Goal: Task Accomplishment & Management: Use online tool/utility

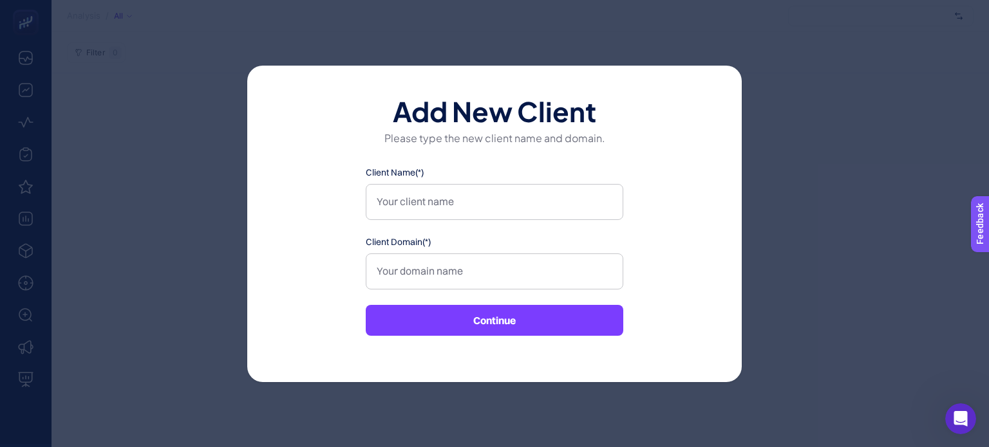
click at [971, 61] on div "Add New Client Please type the new client name and domain. Client Name(*) Clien…" at bounding box center [494, 223] width 989 height 447
click at [673, 75] on div "Add New Client Please type the new client name and domain. Client Name(*) Clien…" at bounding box center [494, 224] width 494 height 317
click at [450, 205] on input "Client Name(*)" at bounding box center [495, 202] width 258 height 36
click at [681, 58] on div "Add New Client Please type the new client name and domain. Client Name(*) Clien…" at bounding box center [494, 223] width 989 height 447
click at [971, 422] on div "Open Intercom Messenger" at bounding box center [960, 419] width 42 height 42
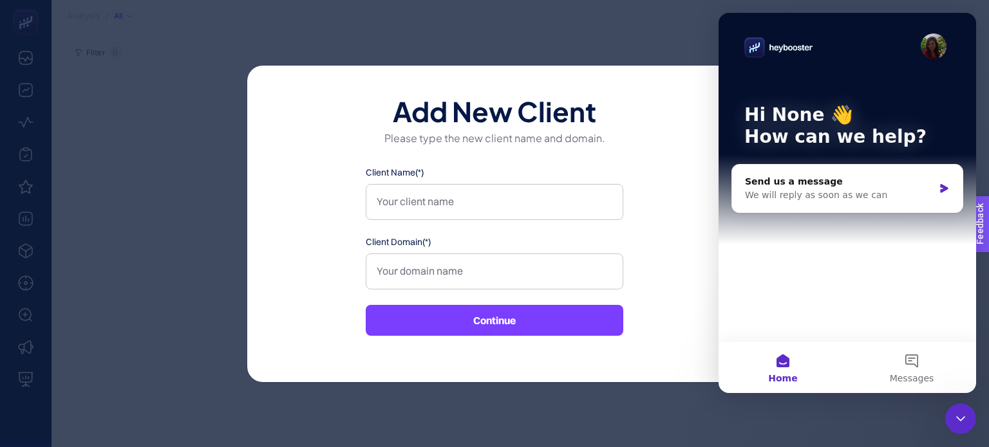
click at [690, 48] on div "Add New Client Please type the new client name and domain. Client Name(*) Clien…" at bounding box center [494, 223] width 989 height 447
click at [614, 370] on div "Add New Client Please type the new client name and domain. Client Name(*) Clien…" at bounding box center [494, 224] width 494 height 317
click at [685, 27] on div "Add New Client Please type the new client name and domain. Client Name(*) Clien…" at bounding box center [494, 223] width 989 height 447
click at [957, 419] on icon "Close Intercom Messenger" at bounding box center [960, 418] width 15 height 15
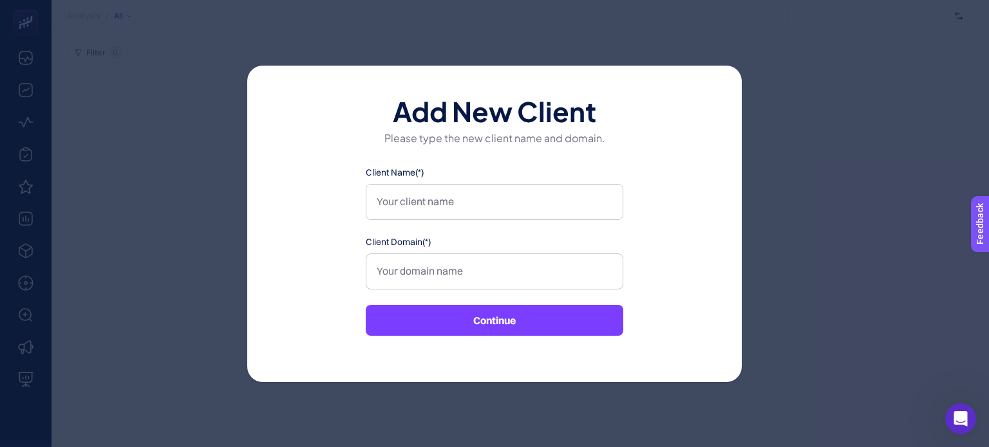
click at [98, 72] on div "Add New Client Please type the new client name and domain. Client Name(*) Clien…" at bounding box center [494, 223] width 989 height 447
click at [268, 66] on div "Add New Client Please type the new client name and domain. Client Name(*) Clien…" at bounding box center [494, 224] width 494 height 317
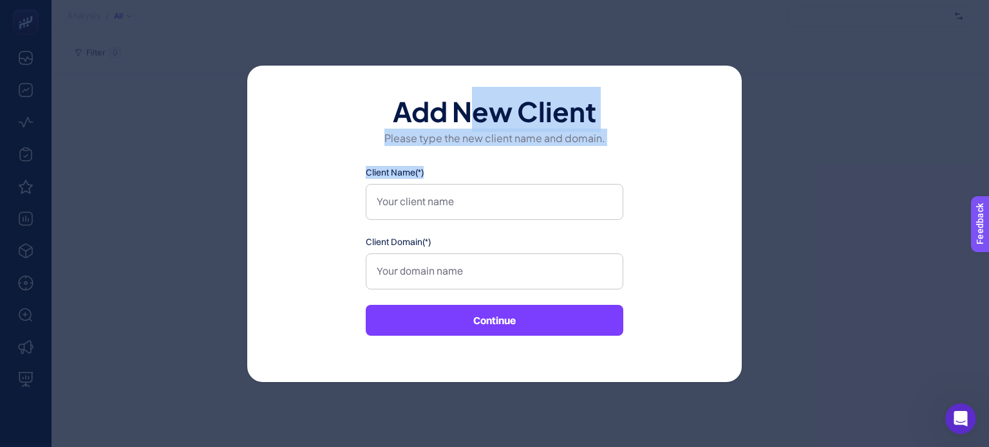
drag, startPoint x: 467, startPoint y: 43, endPoint x: 631, endPoint y: 217, distance: 238.7
click at [631, 217] on div "Add New Client Please type the new client name and domain. Client Name(*) Clien…" at bounding box center [494, 223] width 989 height 447
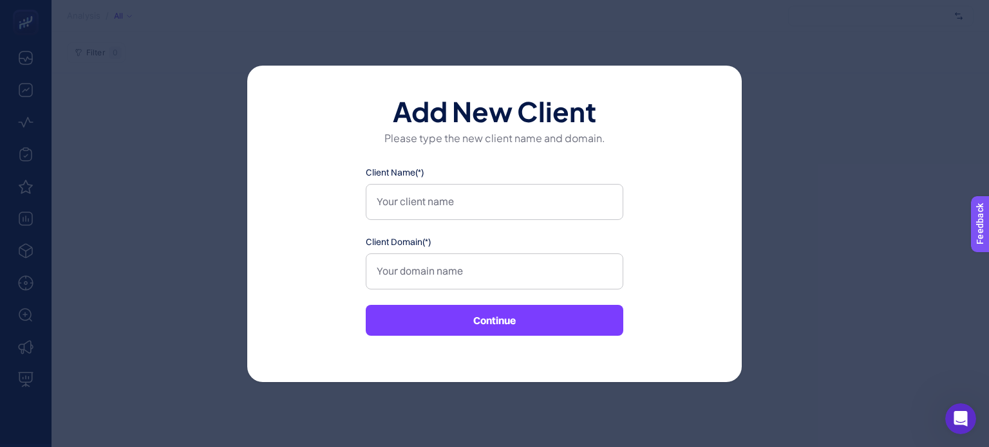
click at [133, 62] on div "Add New Client Please type the new client name and domain. Client Name(*) Clien…" at bounding box center [494, 223] width 989 height 447
click at [819, 133] on div "Add New Client Please type the new client name and domain. Client Name(*) Clien…" at bounding box center [494, 223] width 989 height 447
drag, startPoint x: 500, startPoint y: 1, endPoint x: 820, endPoint y: 159, distance: 357.0
click at [820, 159] on div "Add New Client Please type the new client name and domain. Client Name(*) Clien…" at bounding box center [494, 223] width 989 height 447
click at [741, 77] on div "Add New Client Please type the new client name and domain. Client Name(*) Clien…" at bounding box center [494, 224] width 494 height 317
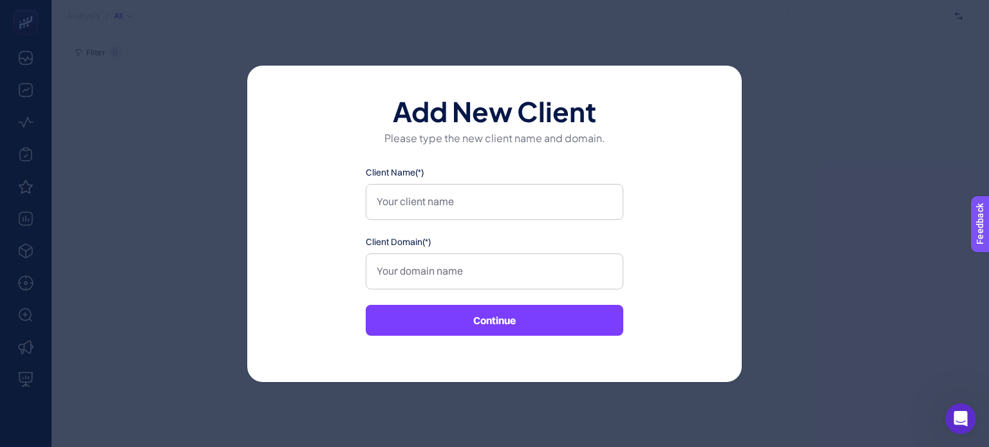
click at [494, 97] on h1 "Add New Client" at bounding box center [494, 110] width 412 height 26
click at [279, 106] on div "Add New Client Please type the new client name and domain. Client Name(*) Clien…" at bounding box center [494, 224] width 494 height 317
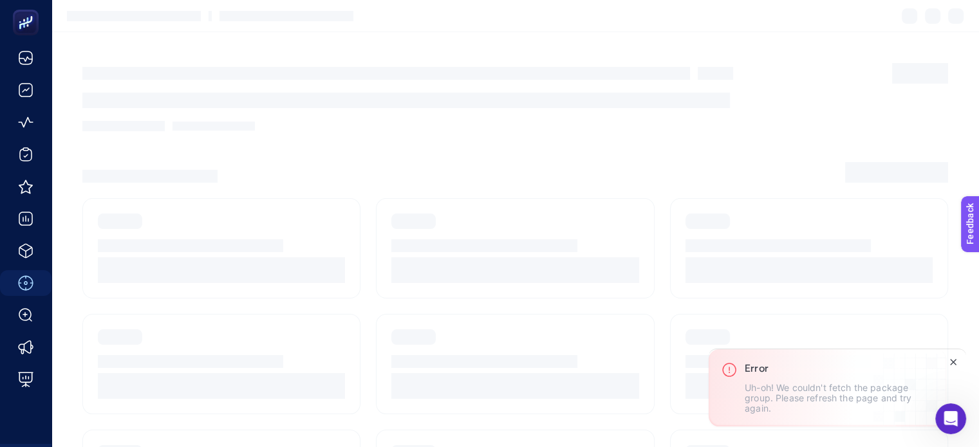
drag, startPoint x: 723, startPoint y: 364, endPoint x: 907, endPoint y: 420, distance: 192.5
click at [907, 420] on div "Error Uh-oh! We couldn't fetch the package group. Please refresh the page and t…" at bounding box center [827, 388] width 237 height 77
